Goal: Information Seeking & Learning: Check status

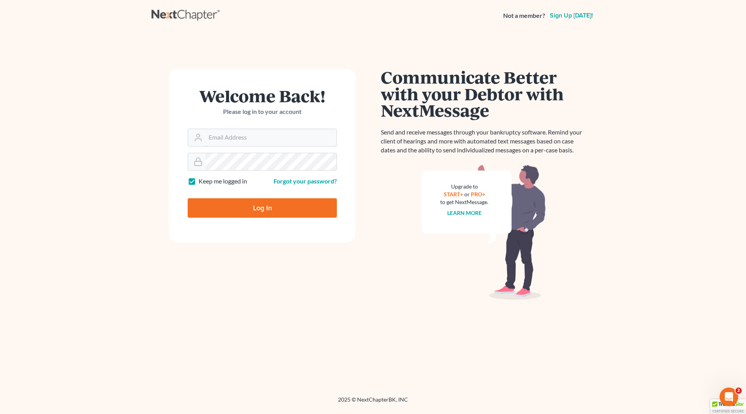
type input "wendy@cgwesq.com"
click at [279, 209] on input "Log In" at bounding box center [262, 207] width 149 height 19
type input "Thinking..."
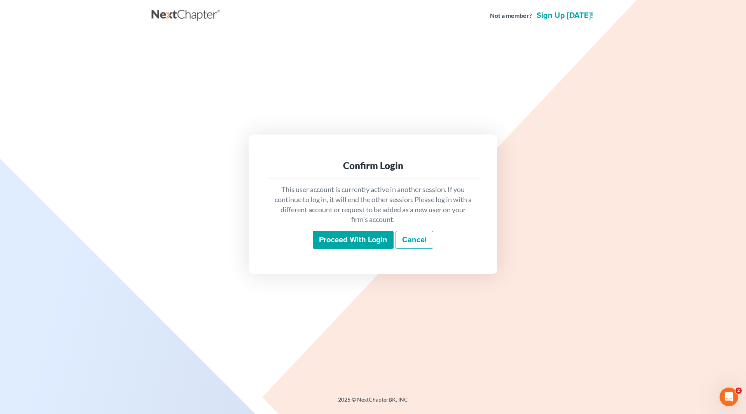
click at [337, 238] on input "Proceed with login" at bounding box center [353, 240] width 81 height 18
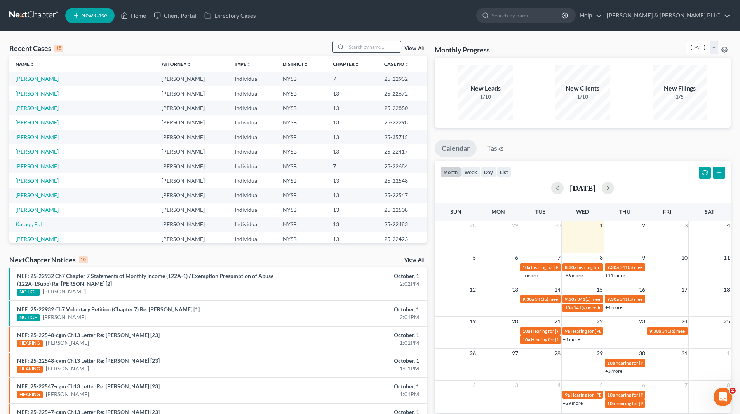
click at [393, 47] on input "search" at bounding box center [373, 46] width 54 height 11
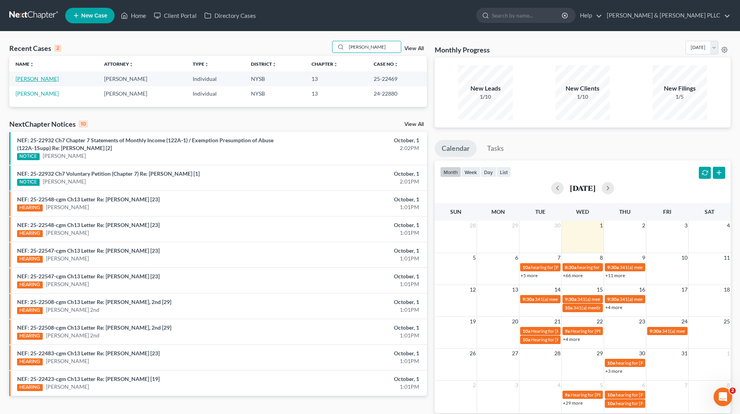
type input "Schoengold"
click at [48, 79] on link "Schoengold, Jeffrey" at bounding box center [37, 78] width 43 height 7
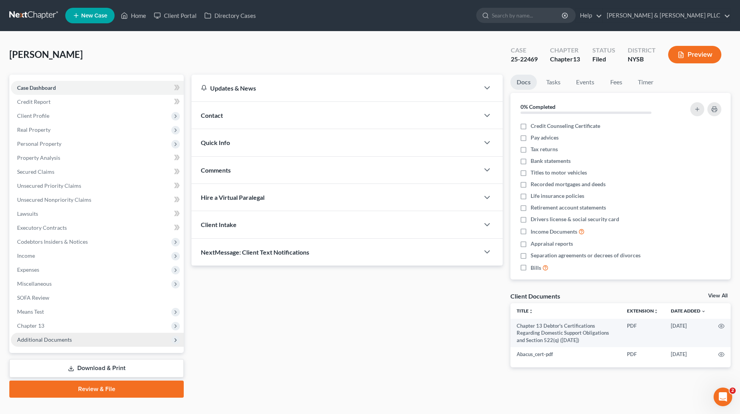
click at [57, 339] on span "Additional Documents" at bounding box center [44, 339] width 55 height 7
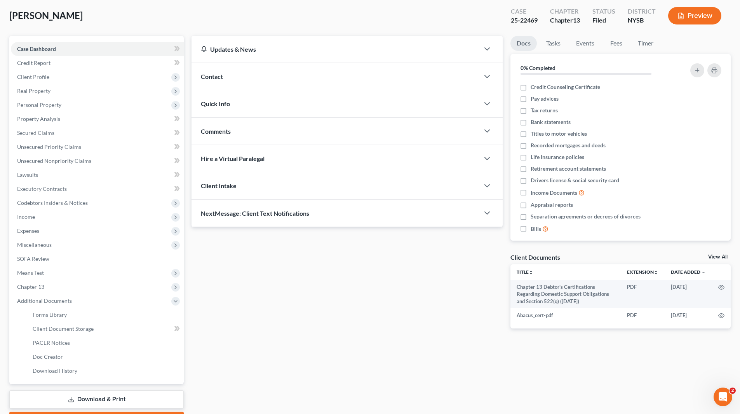
scroll to position [83, 0]
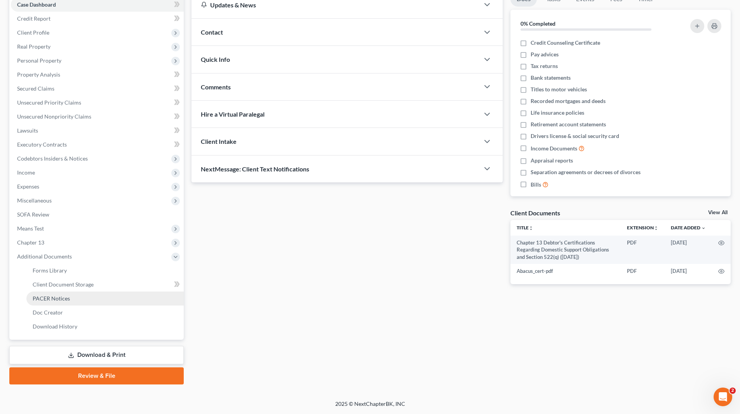
click at [67, 301] on span "PACER Notices" at bounding box center [51, 298] width 37 height 7
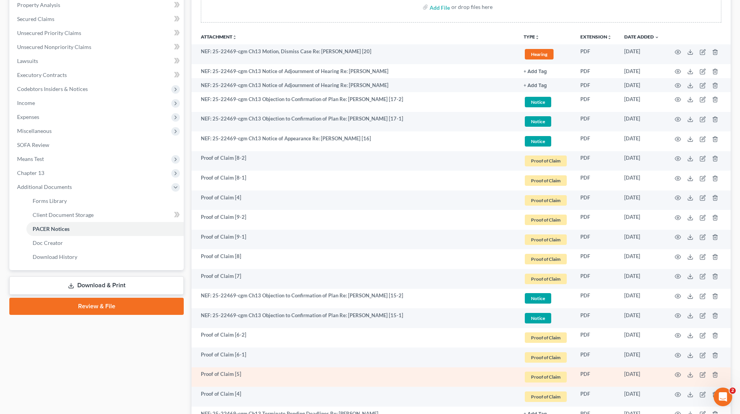
scroll to position [44, 0]
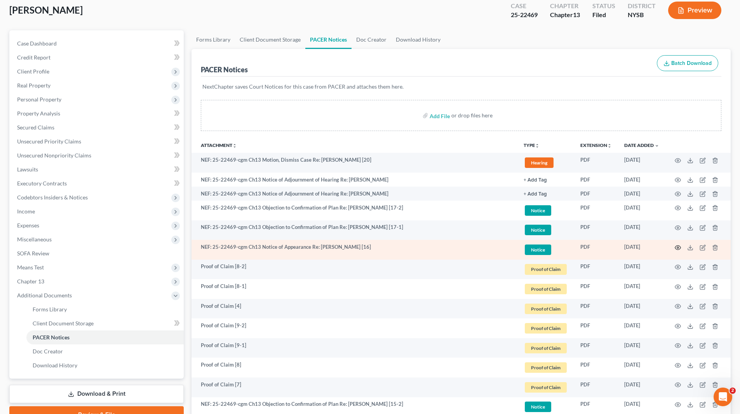
click at [678, 248] on circle "button" at bounding box center [678, 248] width 2 height 2
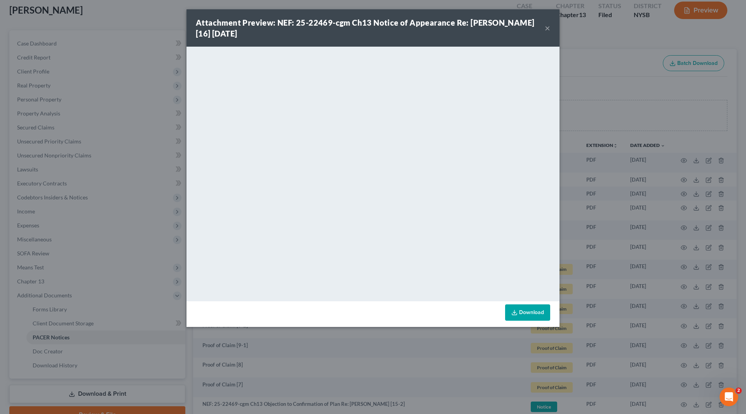
click at [553, 30] on div "Attachment Preview: NEF: 25-22469-cgm Ch13 Notice of Appearance Re: Jeffrey B. …" at bounding box center [372, 27] width 373 height 37
click at [546, 29] on button "×" at bounding box center [547, 27] width 5 height 9
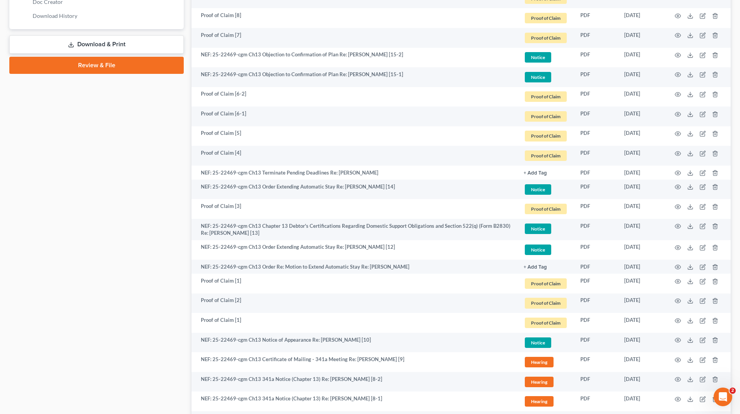
scroll to position [394, 0]
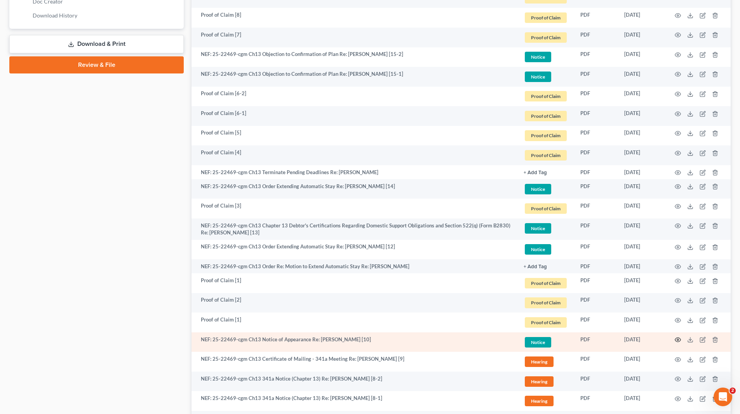
click at [677, 338] on icon "button" at bounding box center [678, 339] width 6 height 6
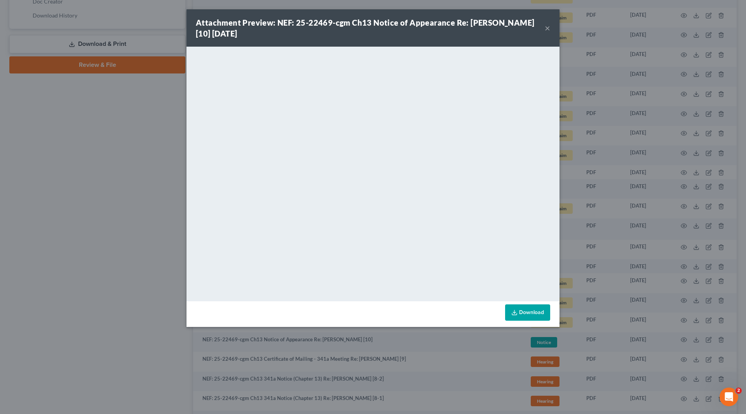
click at [552, 27] on div "Attachment Preview: NEF: 25-22469-cgm Ch13 Notice of Appearance Re: Jeffrey B. …" at bounding box center [372, 27] width 373 height 37
click at [548, 28] on button "×" at bounding box center [547, 27] width 5 height 9
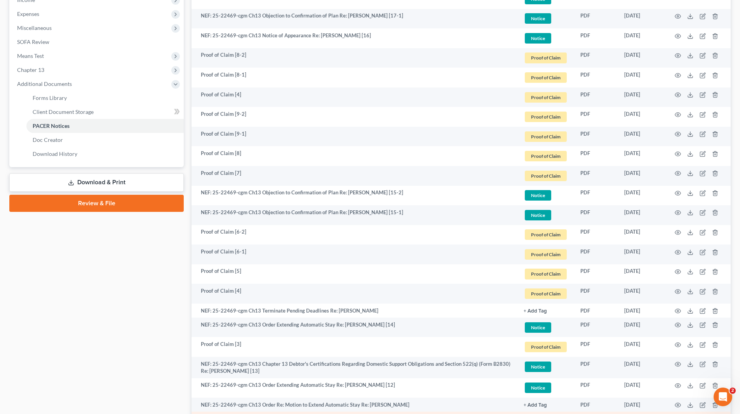
scroll to position [217, 0]
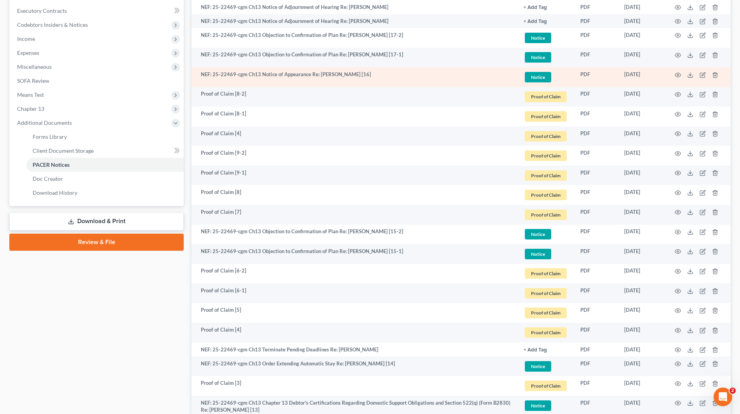
click at [344, 75] on td "NEF: 25-22469-cgm Ch13 Notice of Appearance Re: Jeffrey B. Schoengold [16]" at bounding box center [354, 77] width 326 height 20
click at [677, 72] on icon "button" at bounding box center [678, 75] width 6 height 6
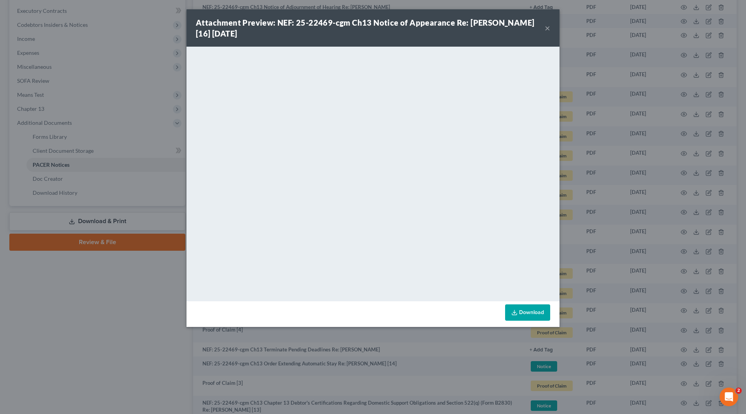
click at [549, 28] on button "×" at bounding box center [547, 27] width 5 height 9
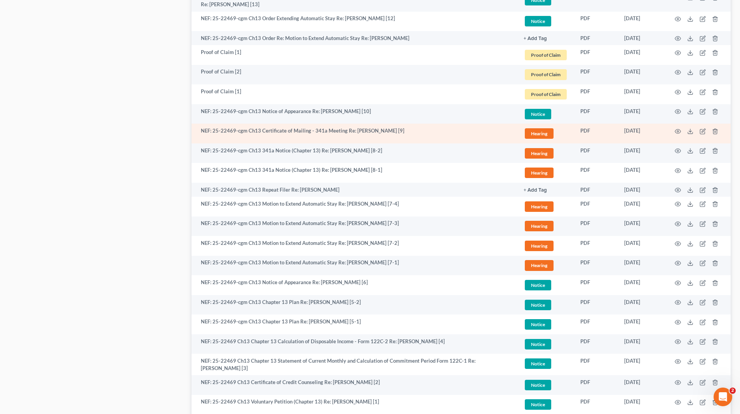
scroll to position [683, 0]
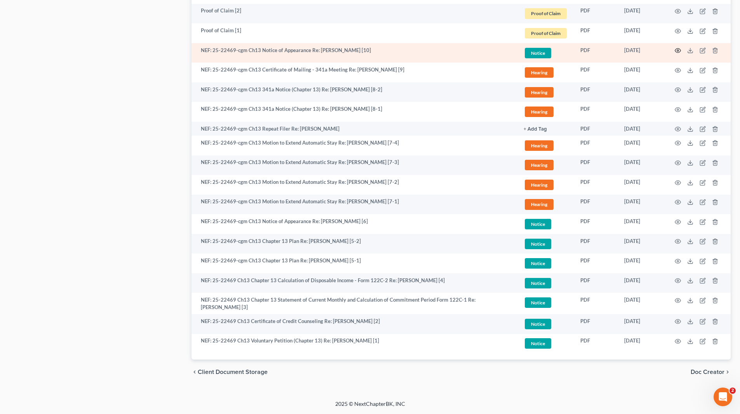
click at [679, 51] on icon "button" at bounding box center [678, 50] width 6 height 6
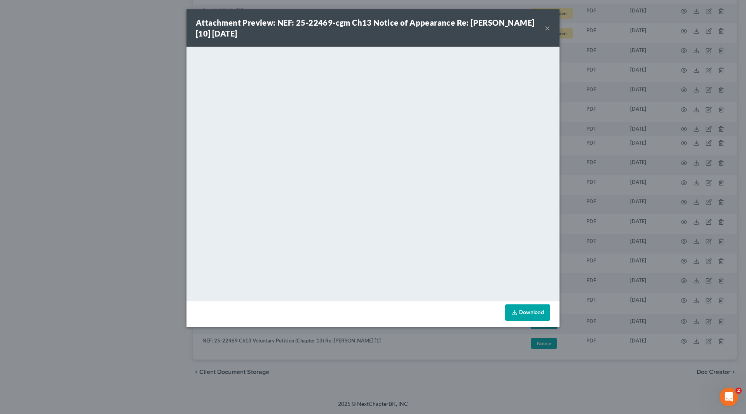
click at [549, 24] on button "×" at bounding box center [547, 27] width 5 height 9
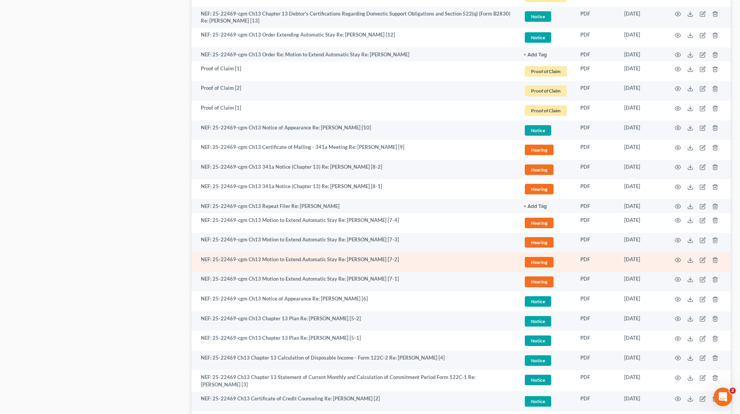
scroll to position [605, 0]
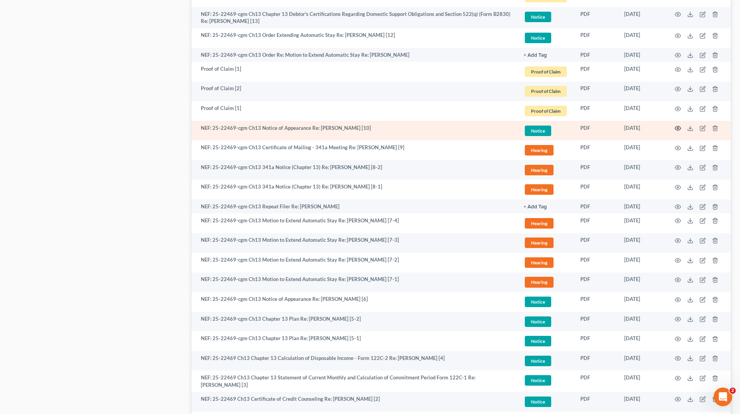
click at [678, 126] on icon "button" at bounding box center [678, 128] width 6 height 6
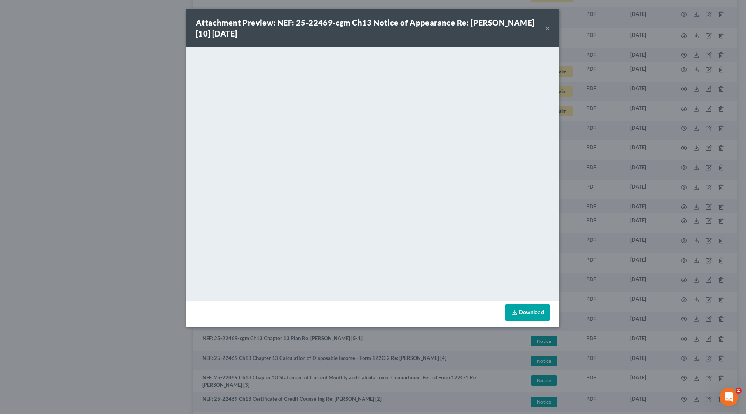
click at [547, 26] on button "×" at bounding box center [547, 27] width 5 height 9
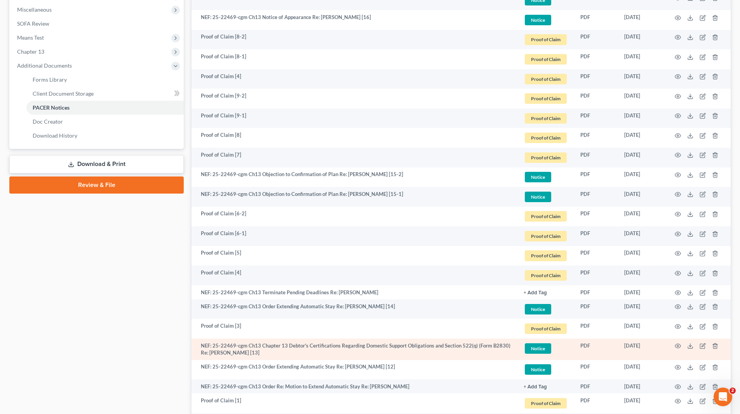
scroll to position [256, 0]
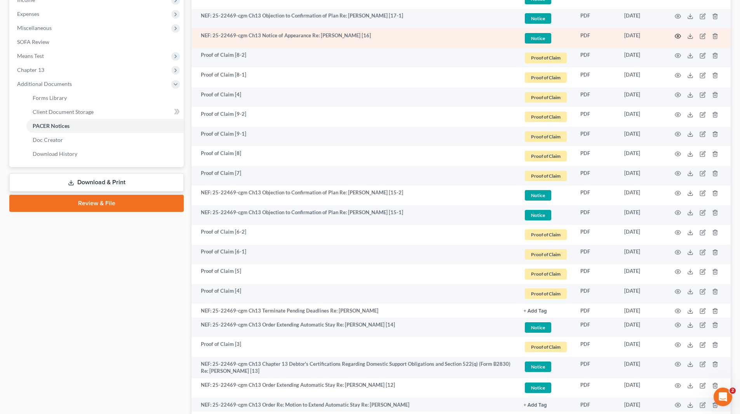
click at [677, 37] on icon "button" at bounding box center [678, 36] width 6 height 6
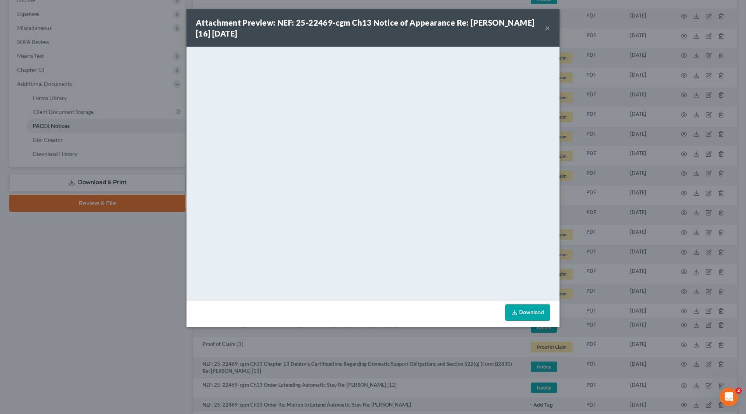
click at [549, 25] on button "×" at bounding box center [547, 27] width 5 height 9
